Goal: Check status: Check status

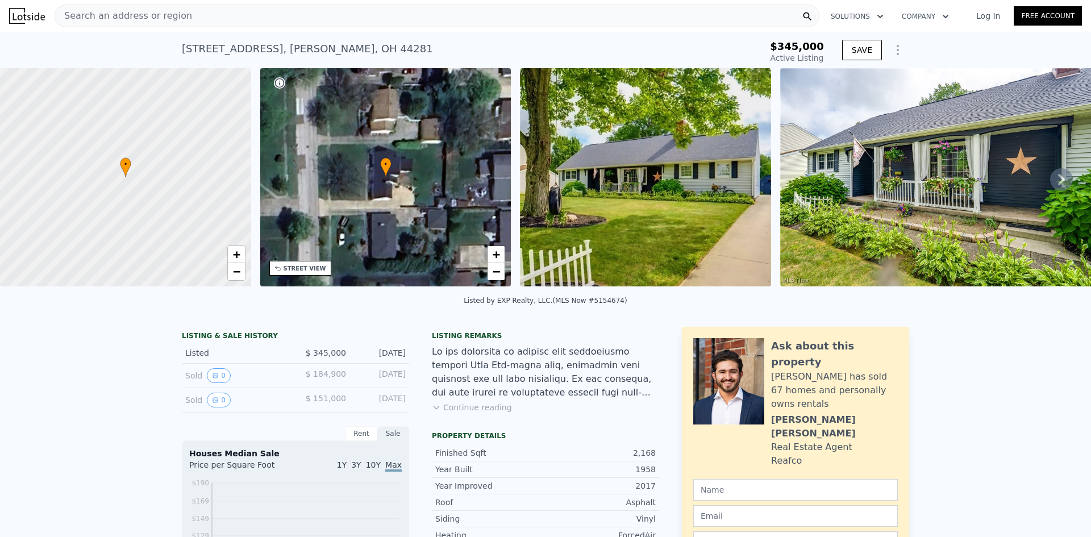
scroll to position [166, 0]
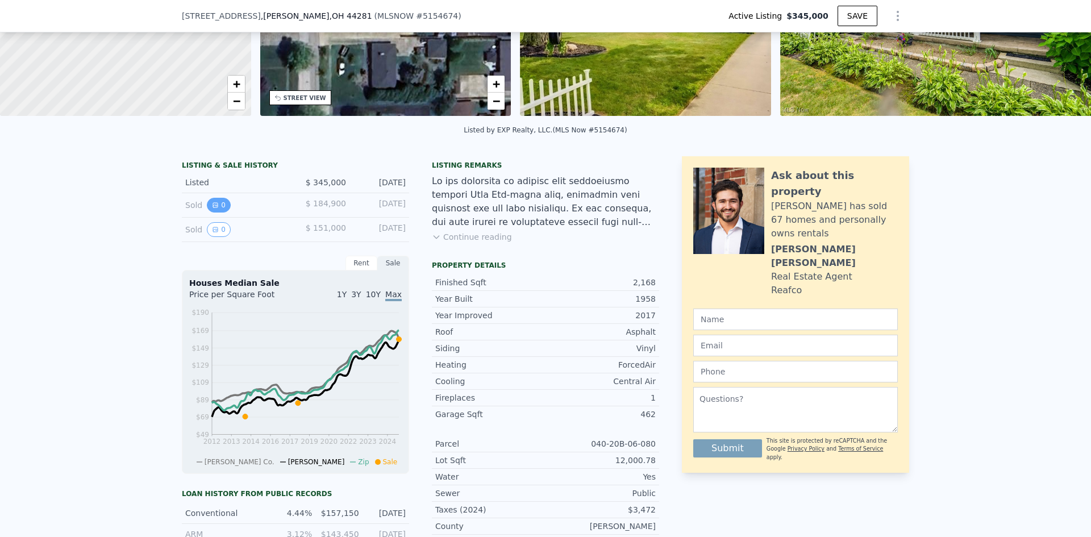
click at [216, 212] on button "0" at bounding box center [219, 205] width 24 height 15
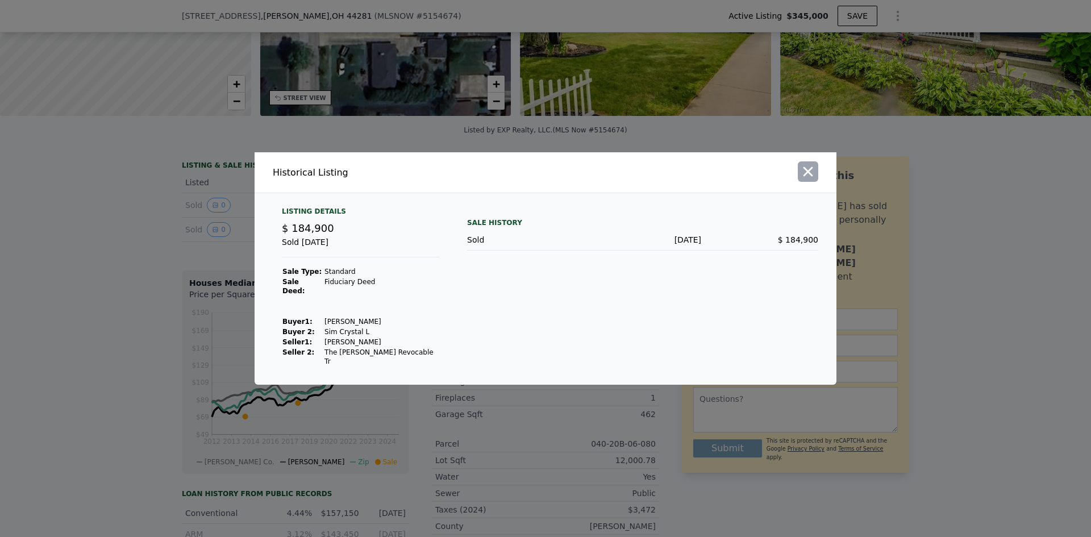
click at [811, 177] on icon "button" at bounding box center [808, 172] width 10 height 10
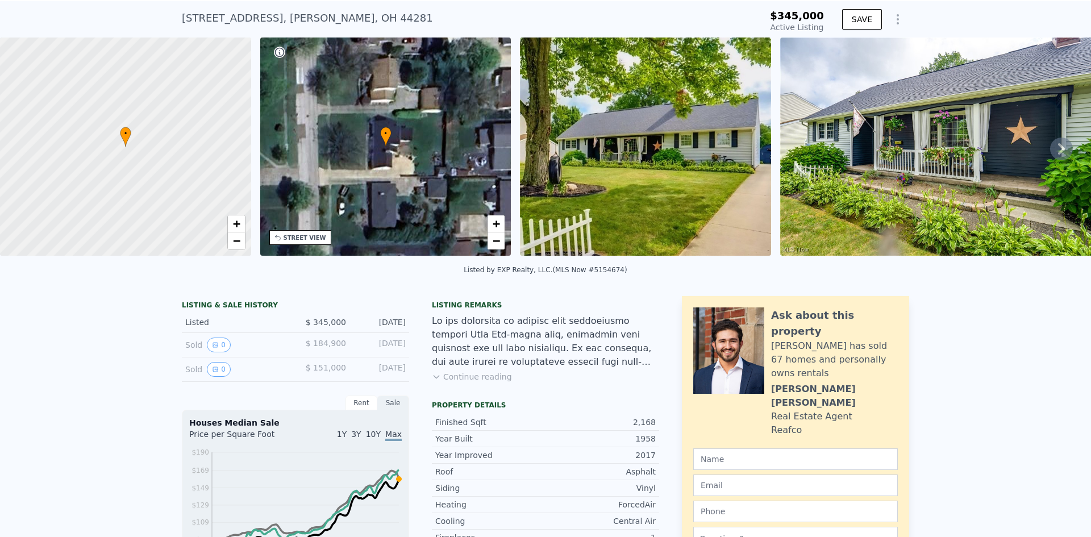
scroll to position [4, 0]
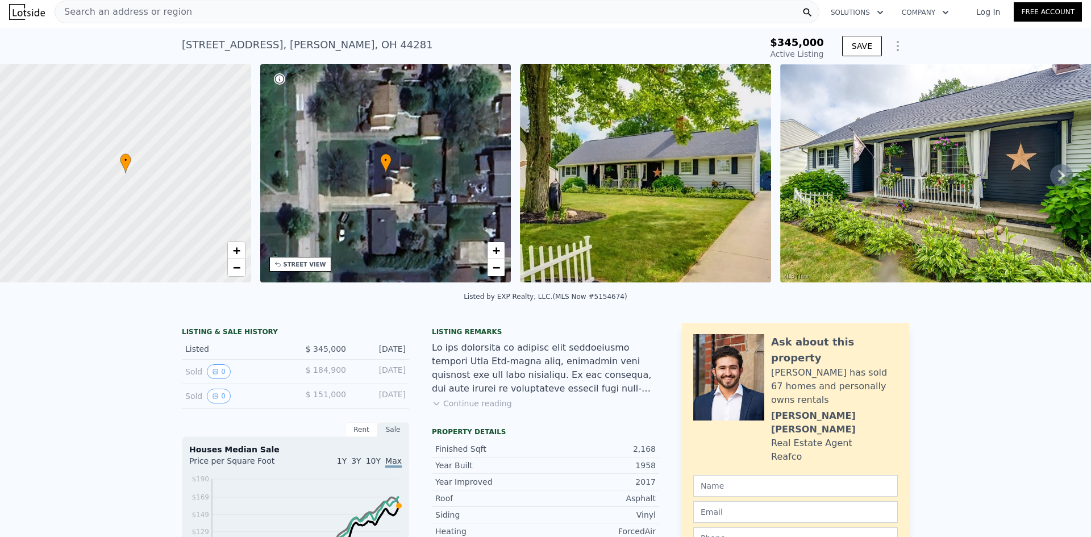
click at [1057, 180] on icon at bounding box center [1061, 175] width 23 height 23
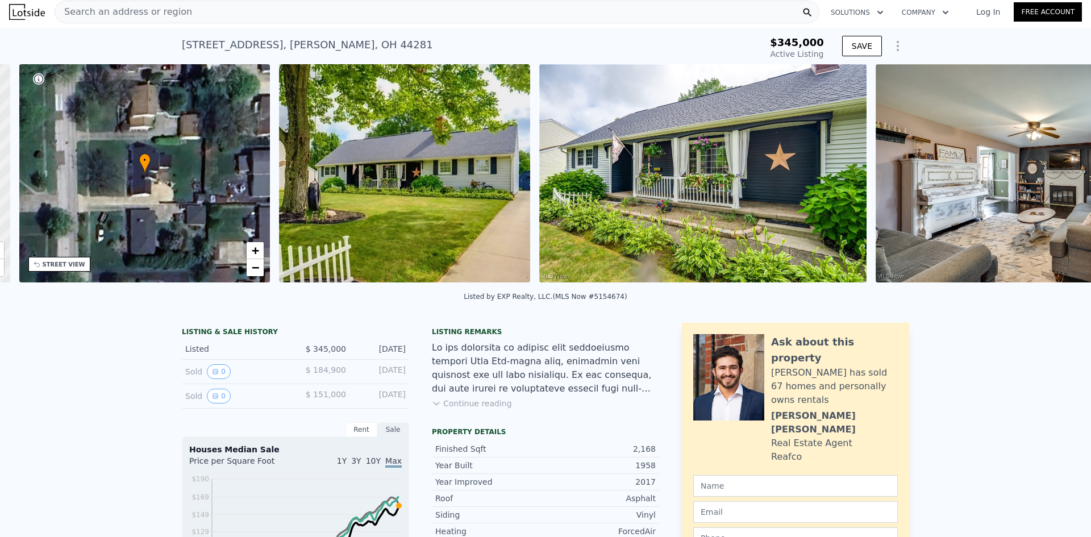
scroll to position [0, 265]
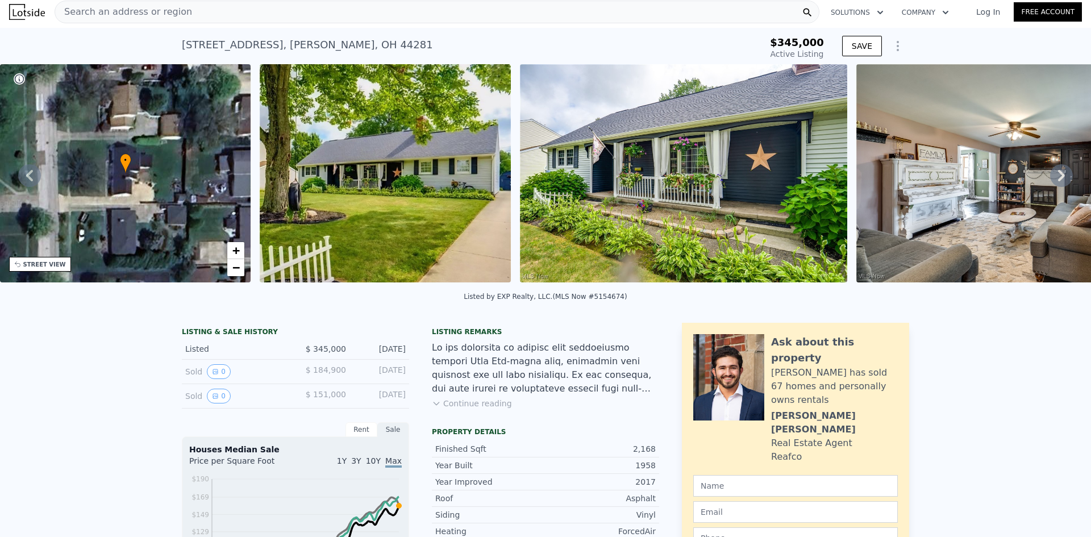
click at [1057, 180] on icon at bounding box center [1061, 175] width 23 height 23
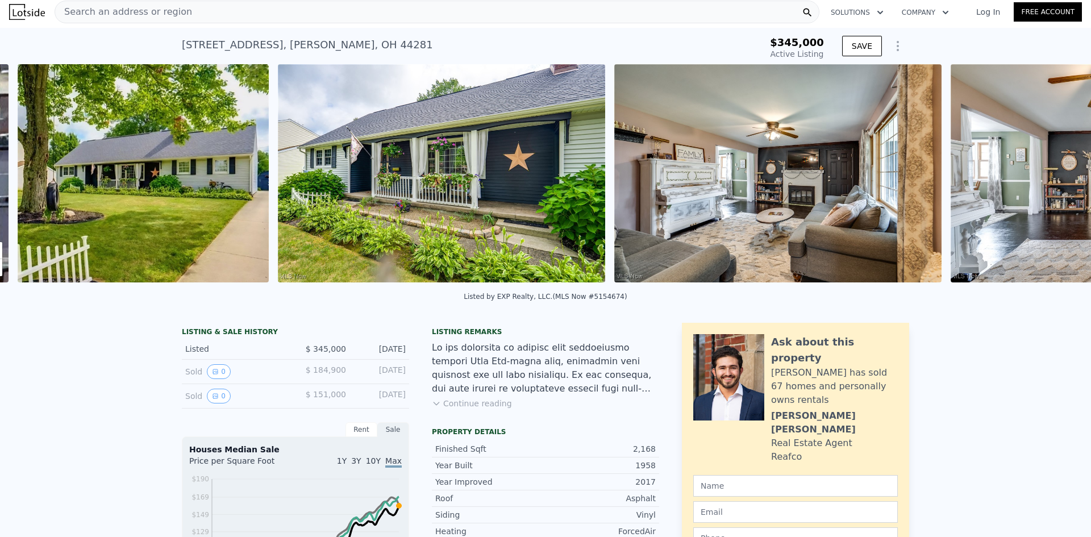
scroll to position [0, 520]
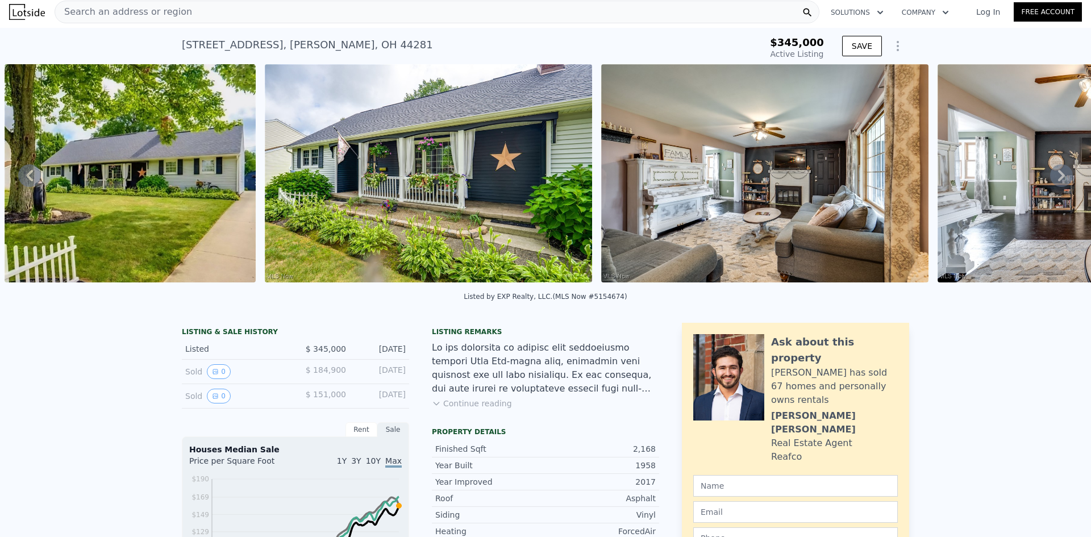
click at [1057, 180] on icon at bounding box center [1061, 175] width 23 height 23
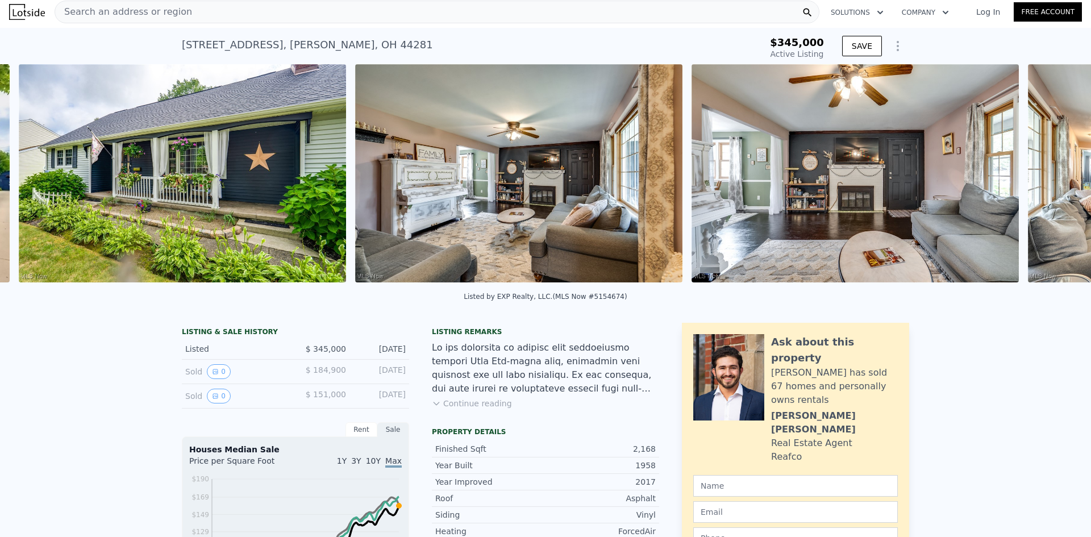
scroll to position [0, 780]
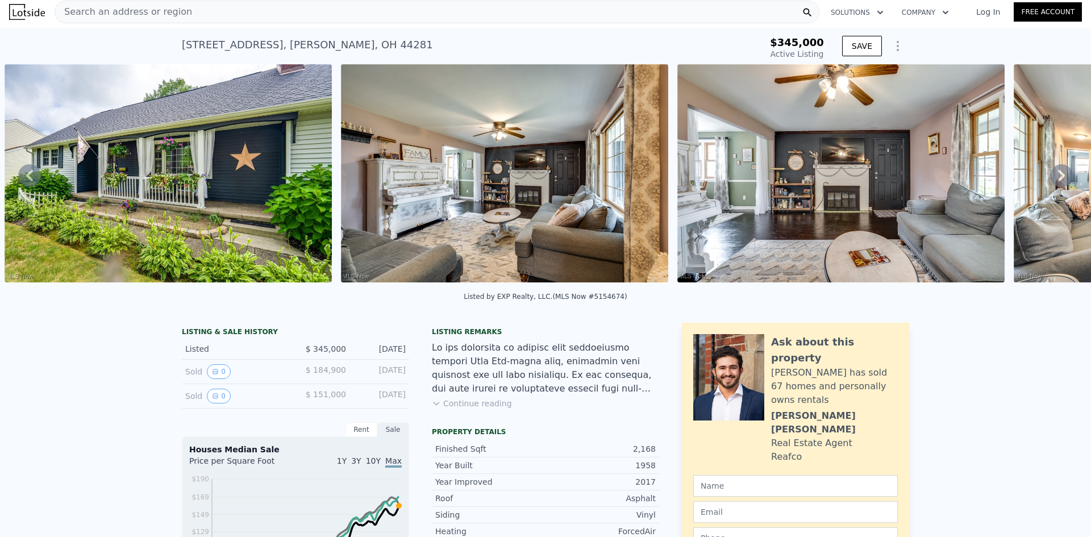
click at [1057, 180] on icon at bounding box center [1061, 175] width 23 height 23
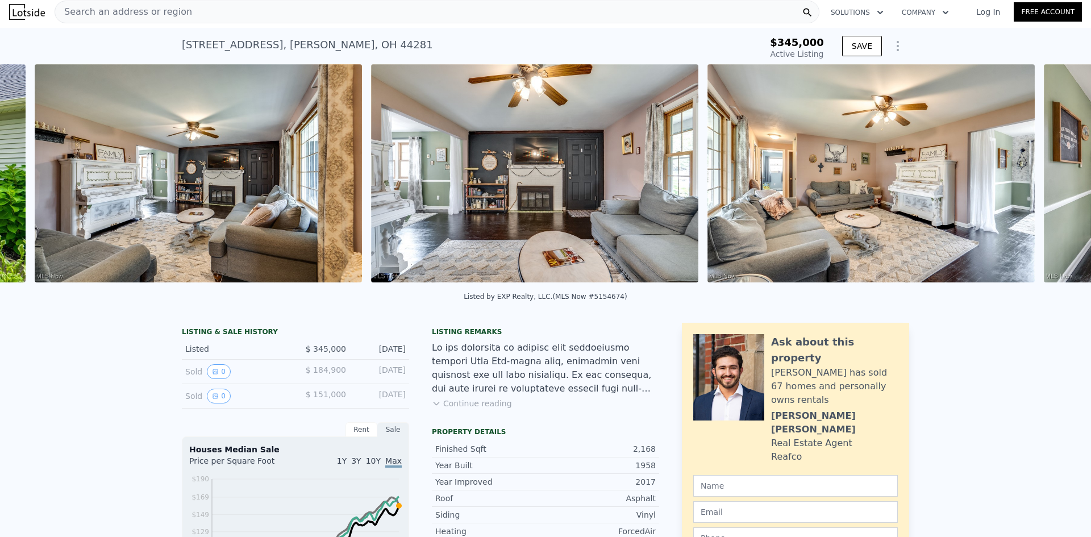
scroll to position [0, 1116]
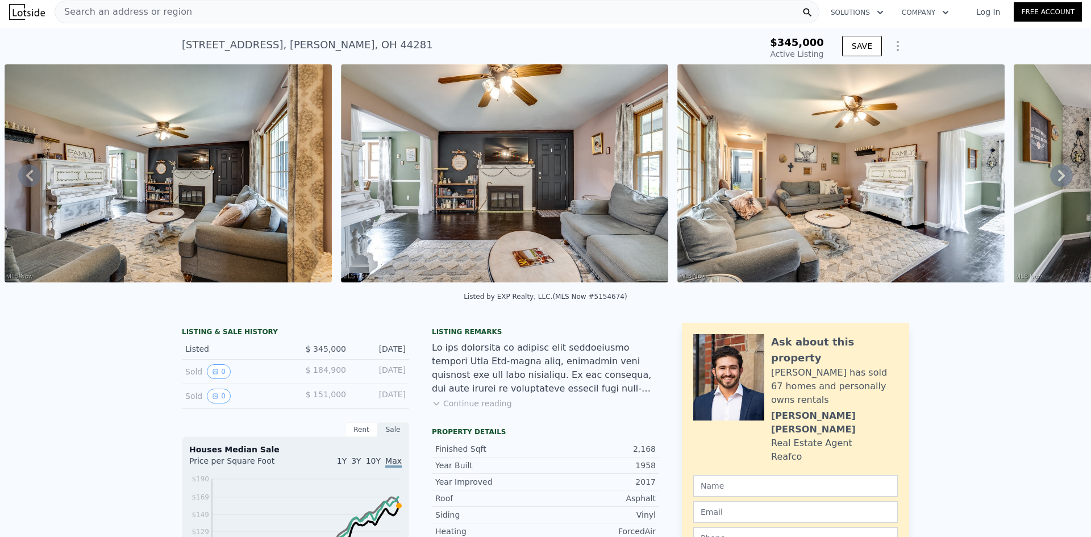
click at [1057, 180] on icon at bounding box center [1061, 175] width 23 height 23
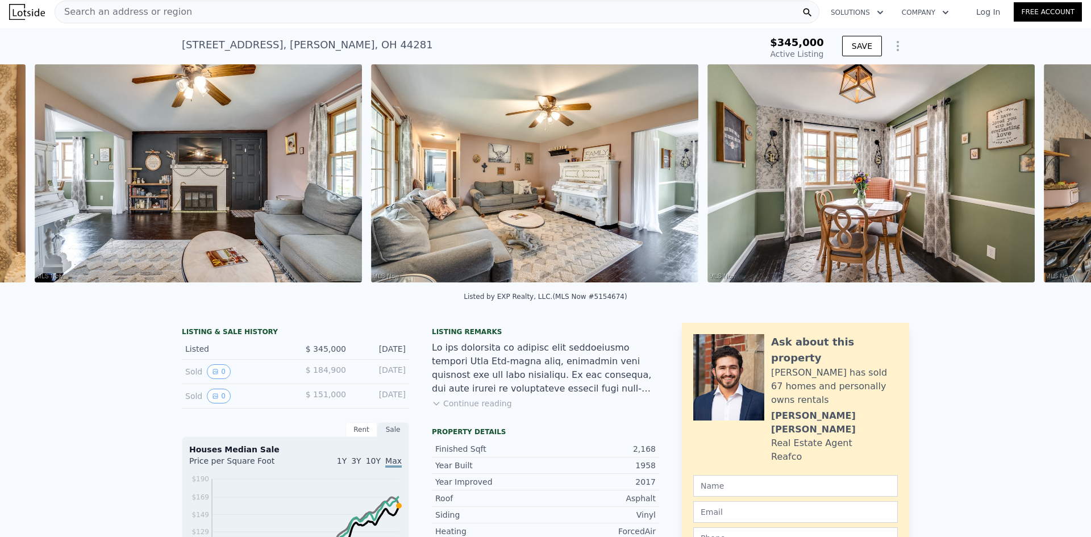
scroll to position [0, 1453]
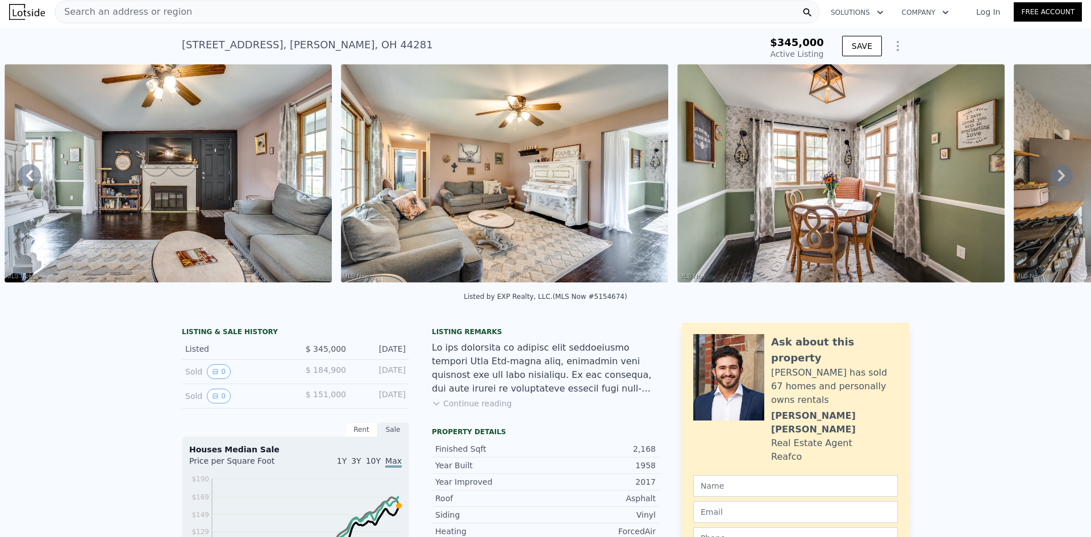
click at [1057, 180] on icon at bounding box center [1061, 175] width 23 height 23
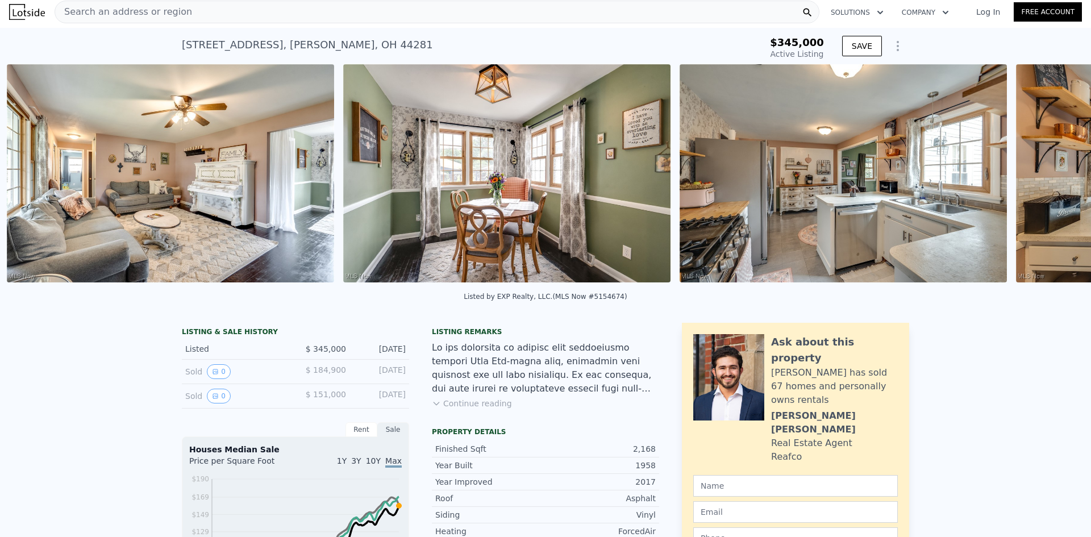
scroll to position [0, 1789]
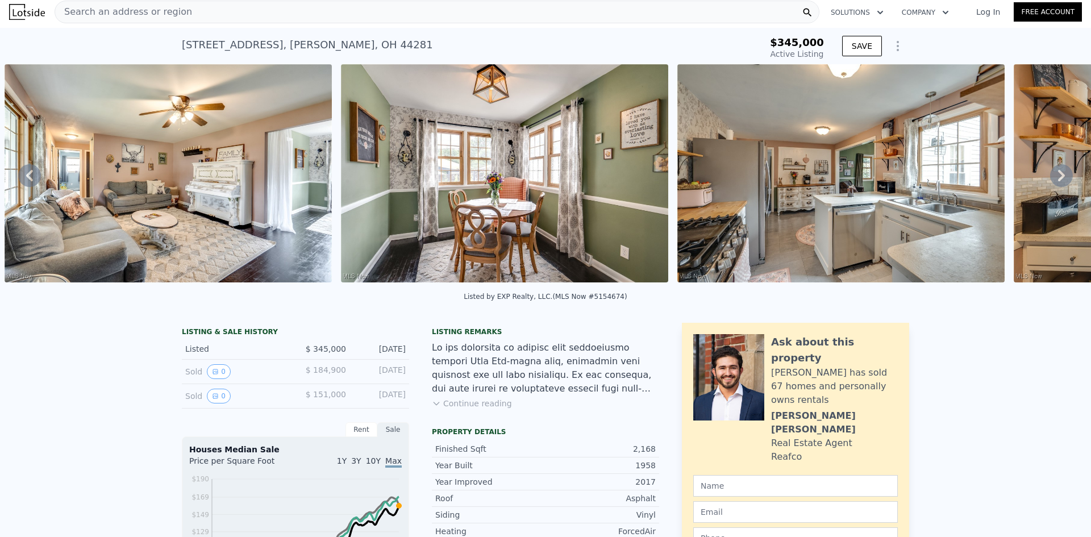
click at [1057, 180] on icon at bounding box center [1061, 175] width 23 height 23
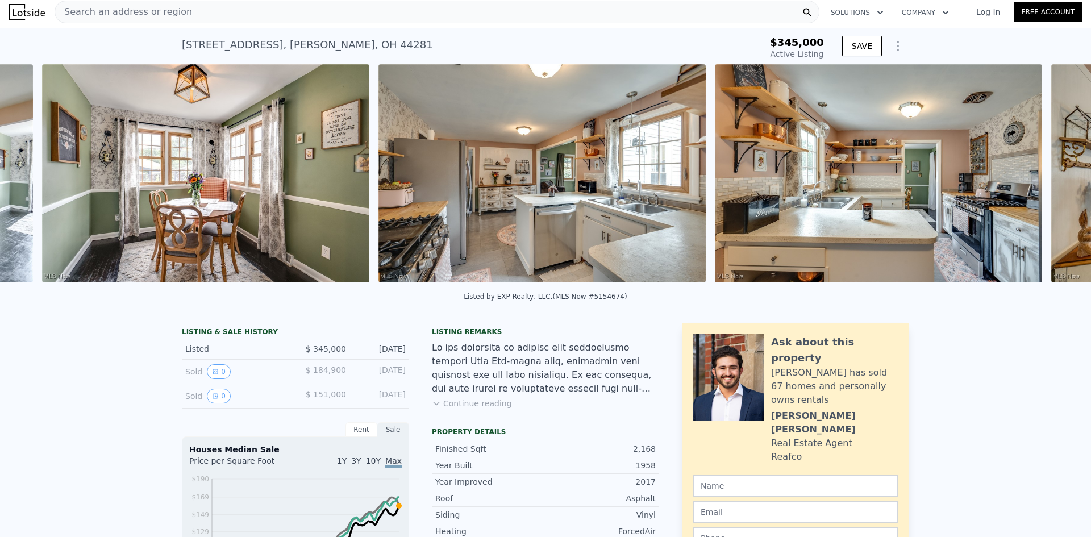
scroll to position [0, 2125]
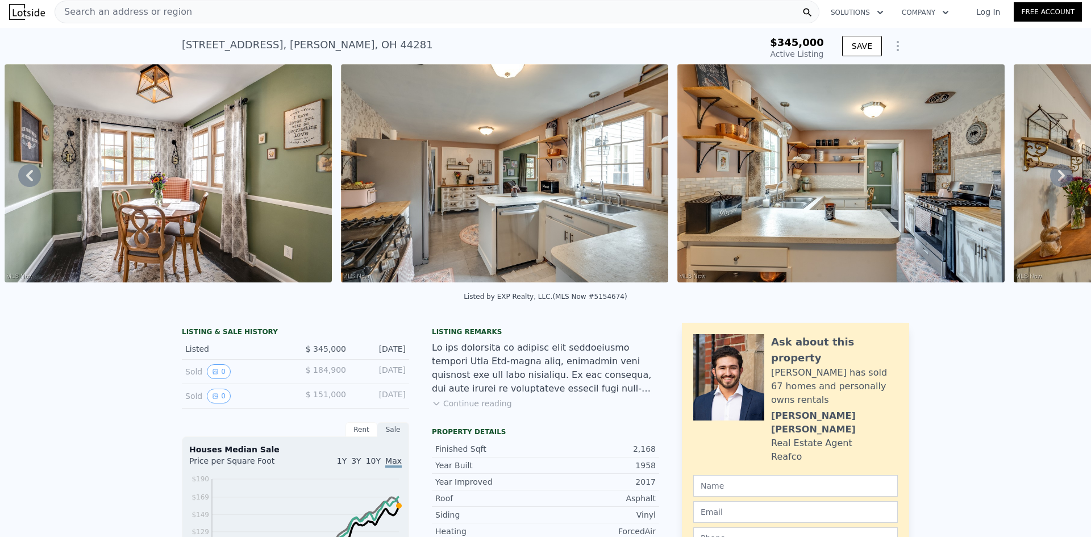
click at [1057, 180] on icon at bounding box center [1061, 175] width 23 height 23
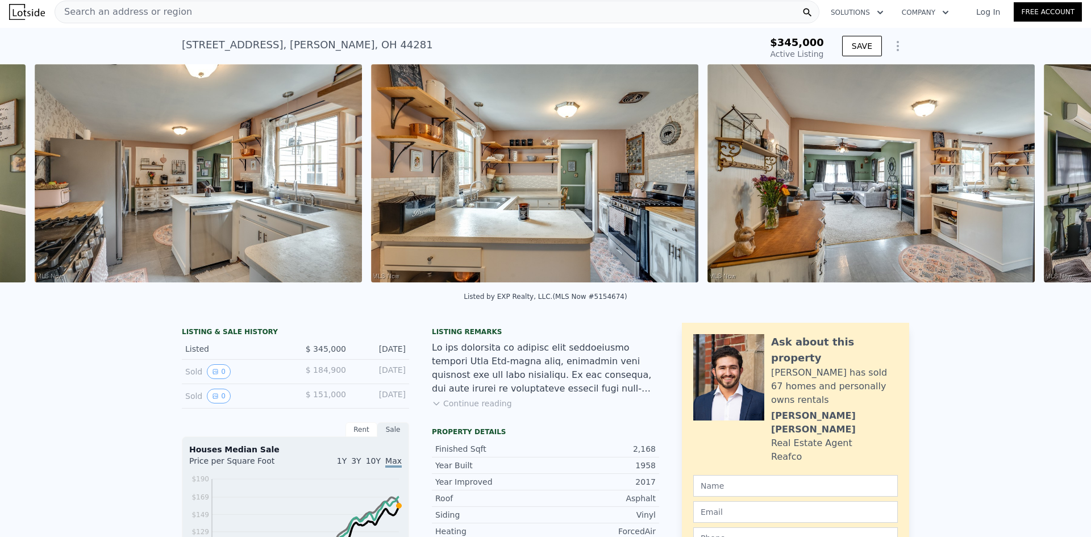
scroll to position [0, 2462]
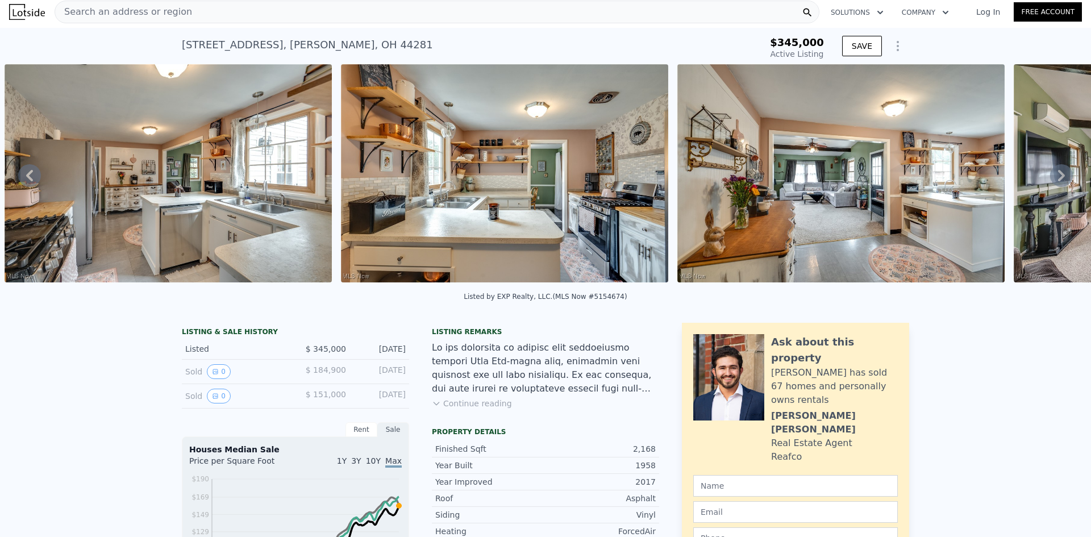
click at [1057, 180] on icon at bounding box center [1061, 175] width 23 height 23
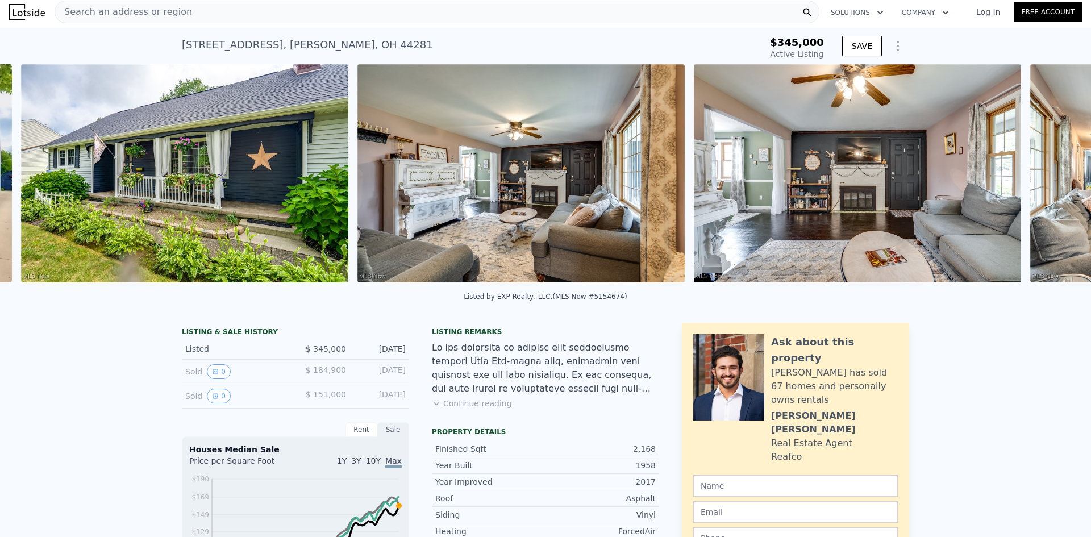
scroll to position [0, 780]
